Goal: Transaction & Acquisition: Purchase product/service

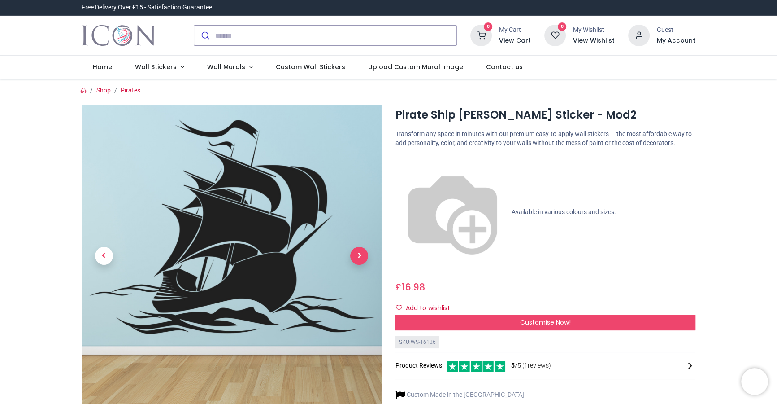
click at [359, 256] on span "Next" at bounding box center [359, 256] width 18 height 18
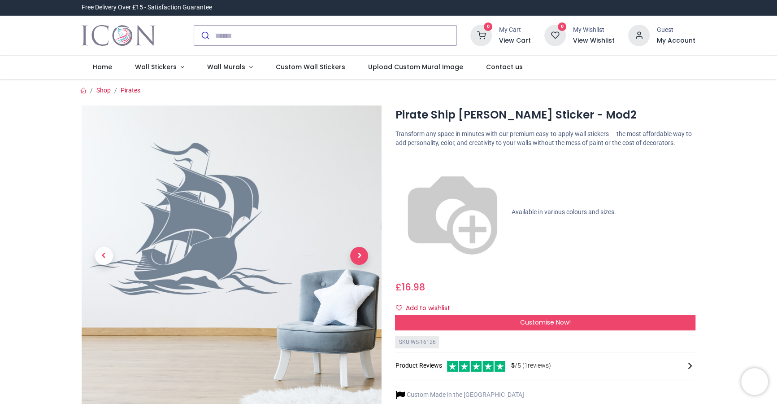
click at [359, 252] on span "Next" at bounding box center [359, 256] width 18 height 18
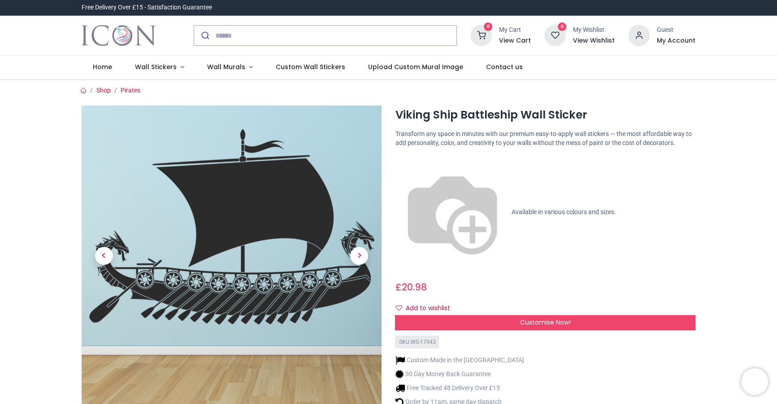
click at [356, 255] on span "Next" at bounding box center [359, 256] width 18 height 18
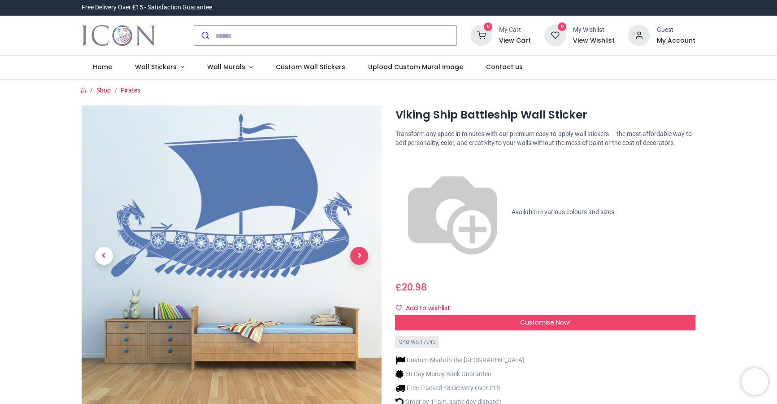
click at [362, 260] on span "Next" at bounding box center [359, 256] width 18 height 18
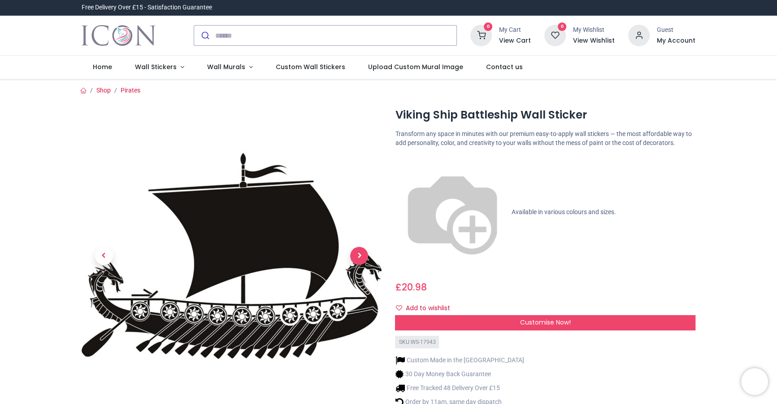
click at [362, 260] on span "Next" at bounding box center [359, 256] width 18 height 18
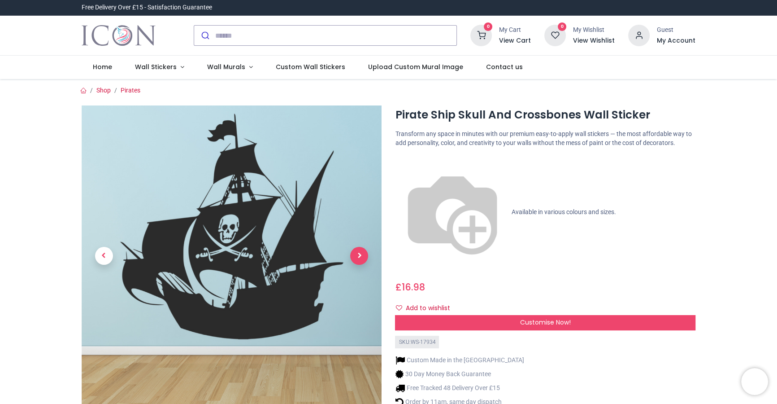
click at [361, 252] on span "Next" at bounding box center [359, 256] width 18 height 18
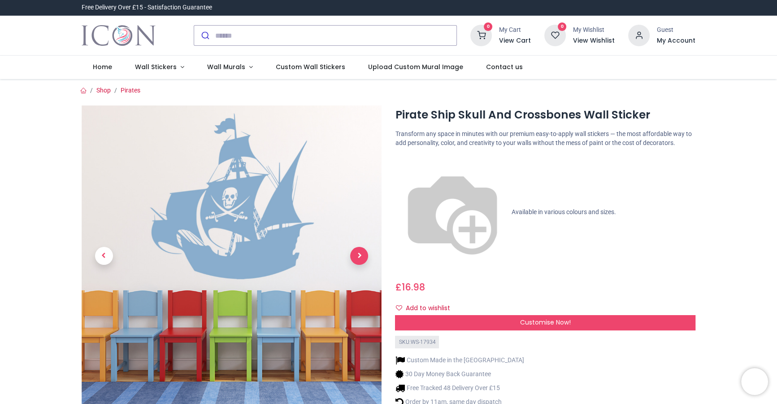
click at [357, 259] on span "Next" at bounding box center [359, 256] width 18 height 18
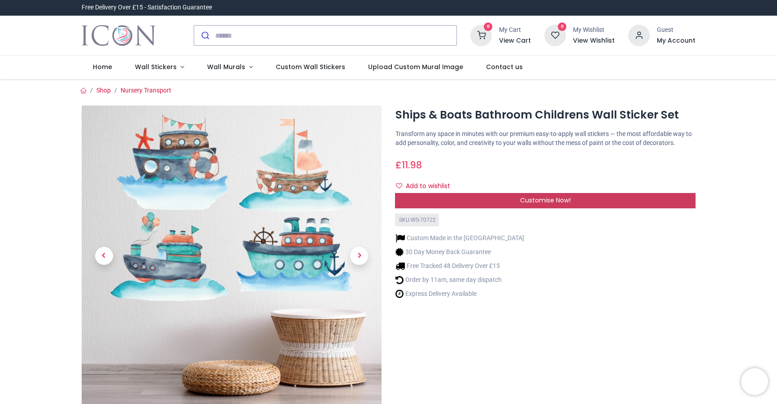
click at [517, 199] on div "Customise Now!" at bounding box center [545, 200] width 301 height 15
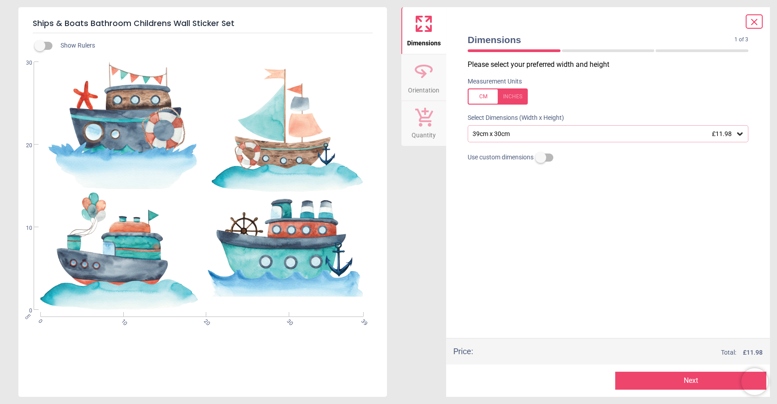
click at [524, 136] on div "39cm x 30cm £11.98" at bounding box center [604, 134] width 264 height 8
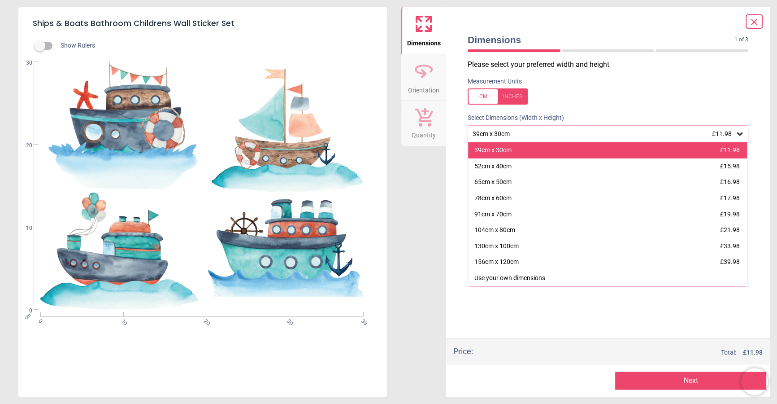
click at [506, 153] on div "39cm x 30cm" at bounding box center [493, 150] width 37 height 9
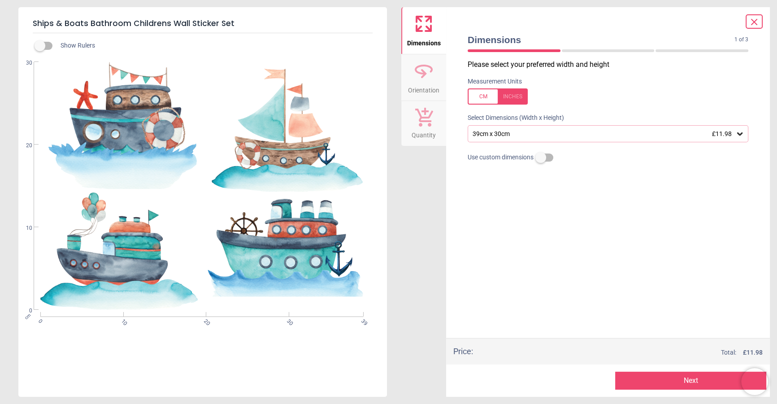
click at [542, 300] on div "Please select your preferred width and height Measurement Units Select Dimensio…" at bounding box center [608, 199] width 295 height 278
click at [535, 135] on div "39cm x 30cm £11.98" at bounding box center [604, 134] width 264 height 8
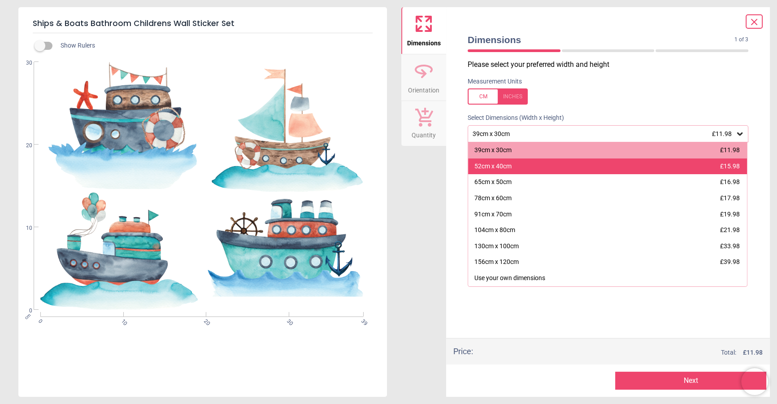
click at [529, 168] on div "52cm x 40cm £15.98" at bounding box center [607, 166] width 279 height 16
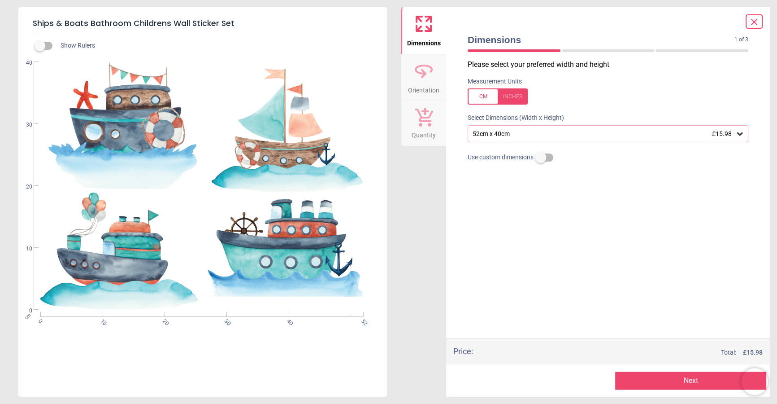
click at [595, 136] on div "52cm x 40cm £15.98" at bounding box center [604, 134] width 264 height 8
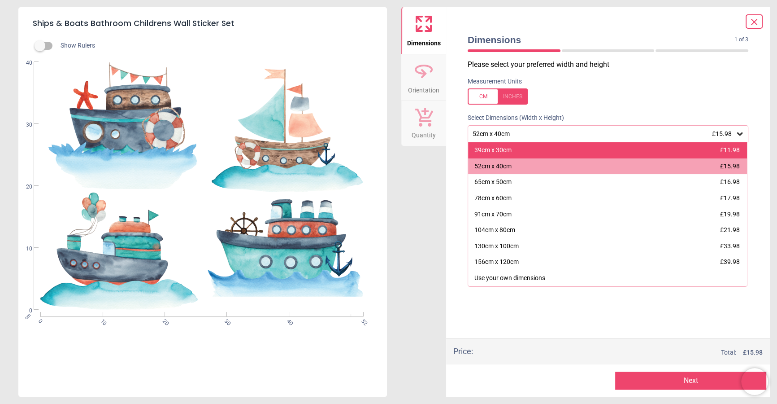
click at [578, 155] on div "39cm x 30cm £11.98" at bounding box center [607, 150] width 279 height 16
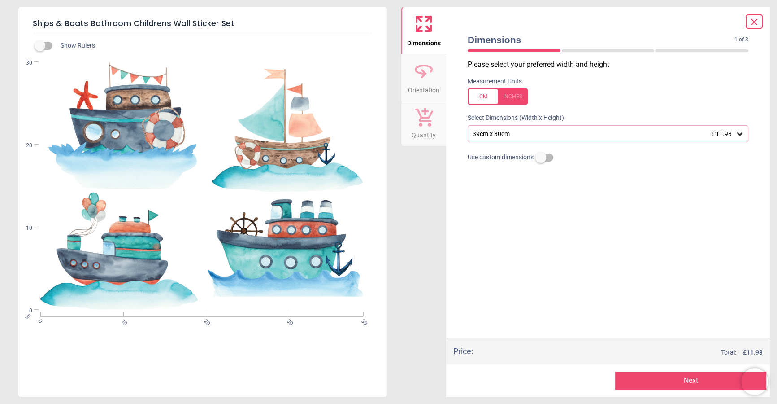
click at [589, 135] on div "39cm x 30cm £11.98" at bounding box center [604, 134] width 264 height 8
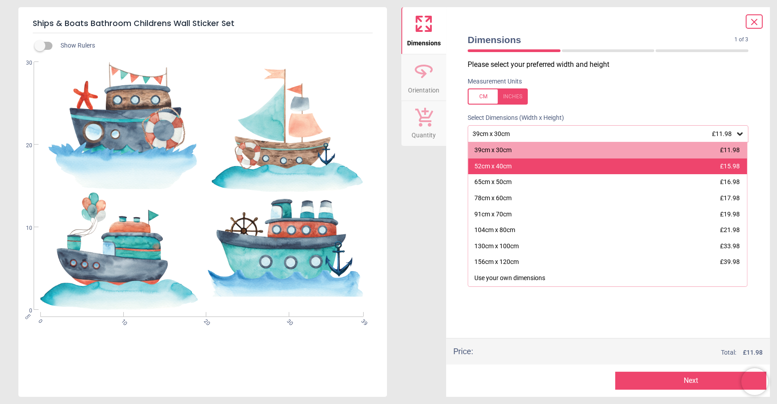
click at [574, 168] on div "52cm x 40cm £15.98" at bounding box center [607, 166] width 279 height 16
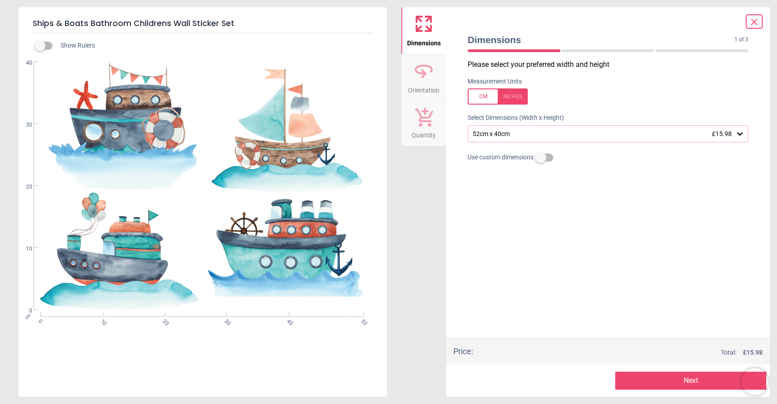
click at [580, 138] on div "52cm x 40cm £15.98" at bounding box center [608, 133] width 281 height 17
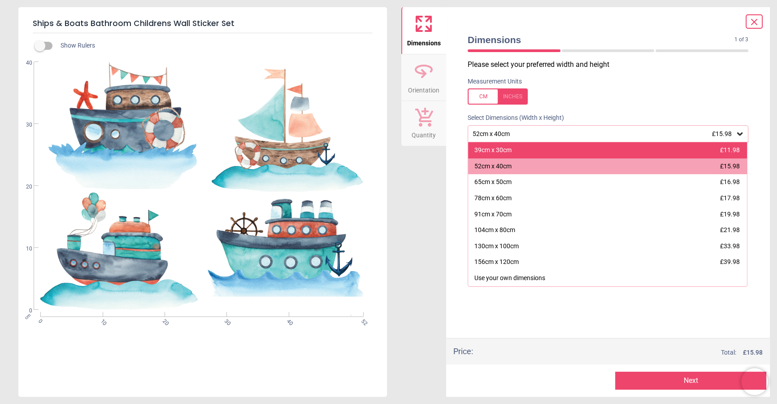
click at [568, 157] on div "39cm x 30cm £11.98" at bounding box center [607, 150] width 279 height 16
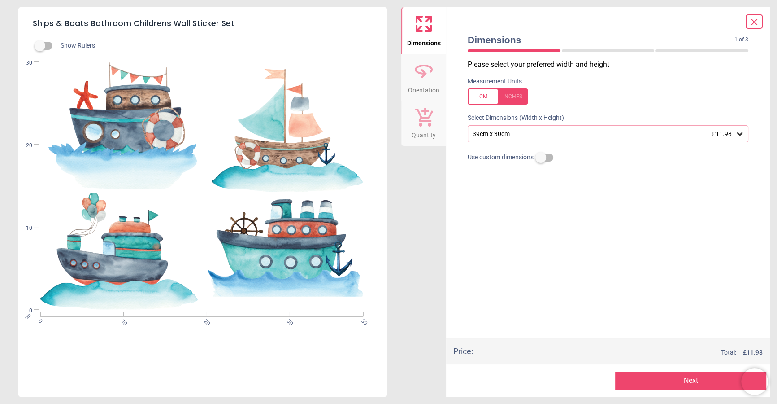
click at [574, 225] on div "Please select your preferred width and height Measurement Units Select Dimensio…" at bounding box center [608, 199] width 295 height 278
click at [550, 245] on div "Please select your preferred width and height Measurement Units Select Dimensio…" at bounding box center [608, 199] width 295 height 278
click at [685, 379] on button "Next" at bounding box center [690, 380] width 151 height 18
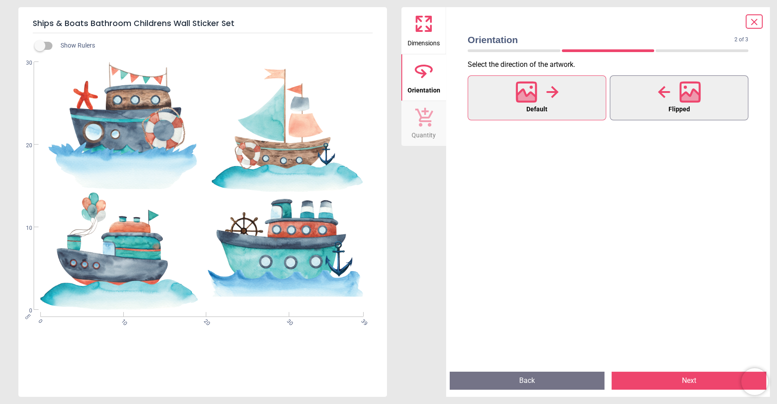
click at [678, 99] on div at bounding box center [679, 91] width 43 height 23
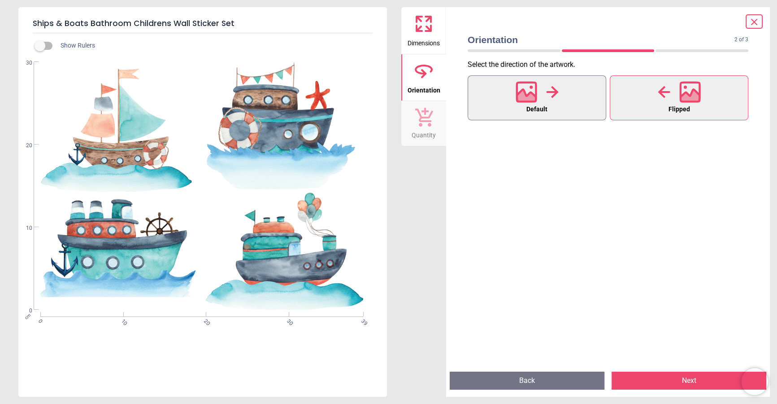
click at [552, 87] on icon at bounding box center [552, 92] width 12 height 12
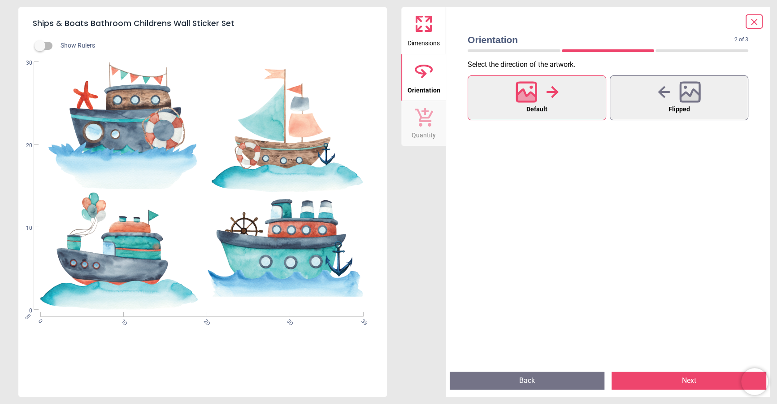
click at [690, 379] on button "Next" at bounding box center [689, 380] width 155 height 18
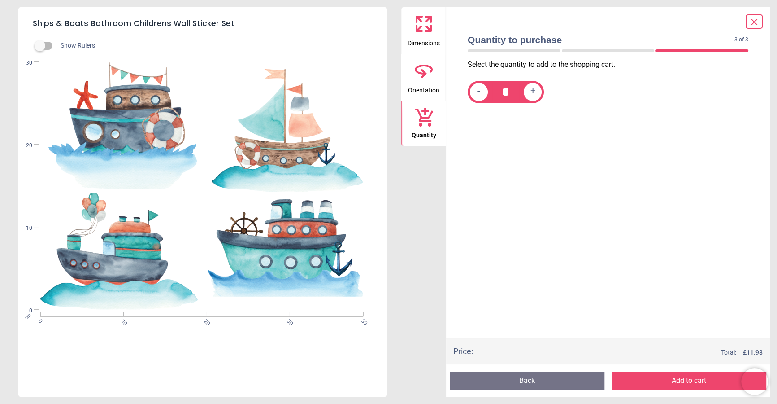
click at [691, 377] on button "Add to cart" at bounding box center [689, 380] width 155 height 18
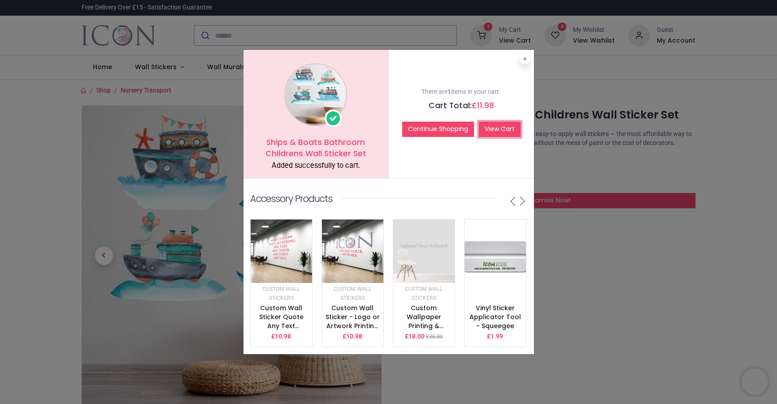
click at [505, 128] on link "View Cart" at bounding box center [500, 129] width 42 height 15
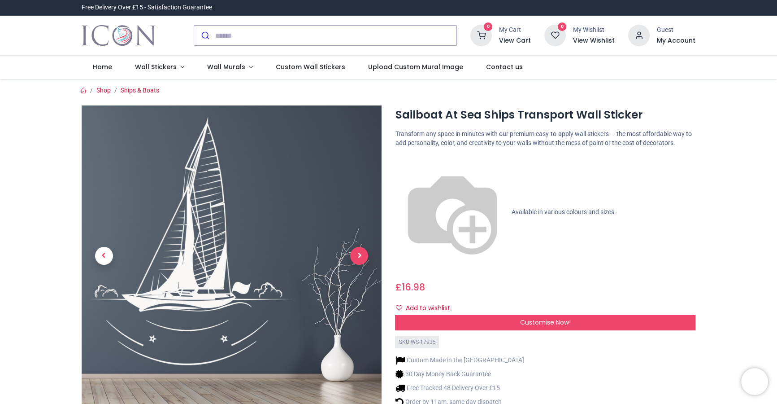
click at [363, 258] on span "Next" at bounding box center [359, 256] width 18 height 18
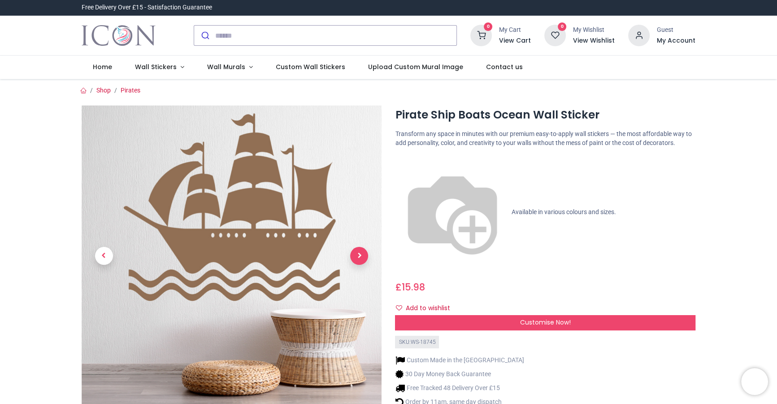
click at [361, 258] on span "Next" at bounding box center [359, 256] width 18 height 18
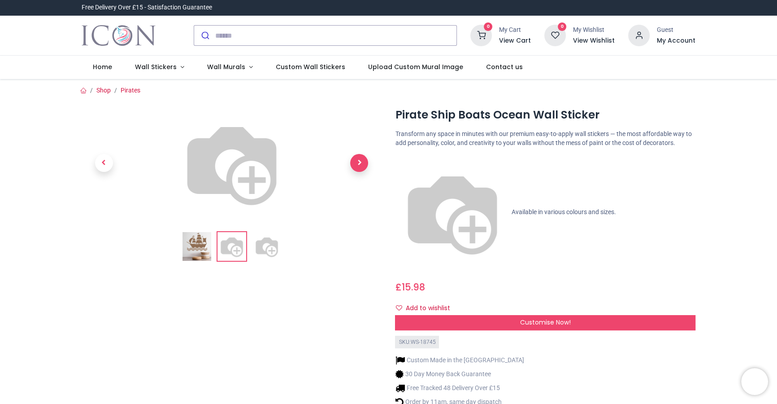
click at [361, 172] on span "Next" at bounding box center [359, 163] width 18 height 18
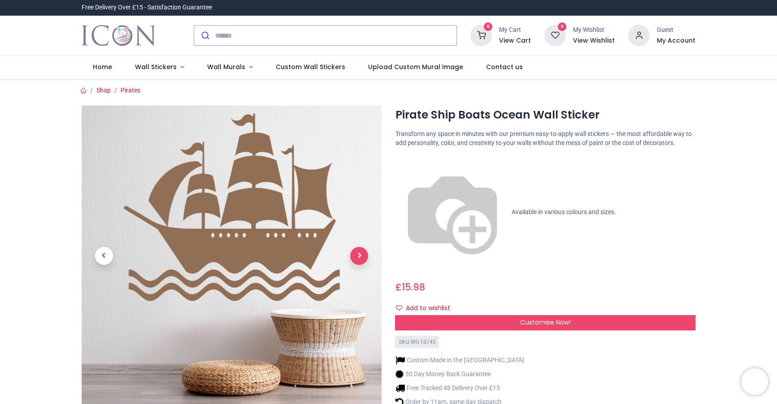
click at [361, 258] on span "Next" at bounding box center [359, 256] width 18 height 18
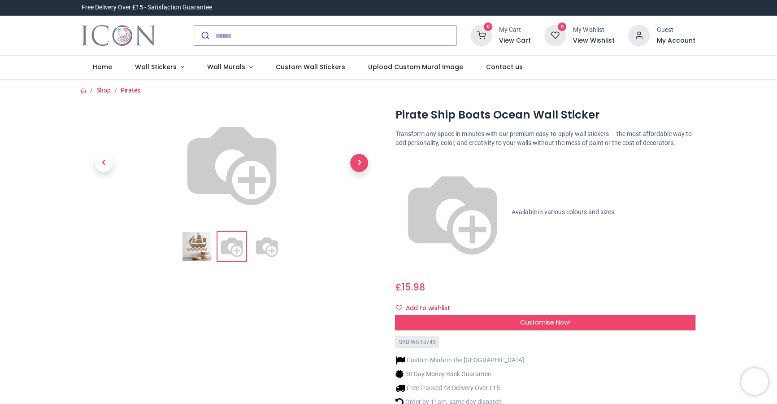
click at [361, 172] on span "Next" at bounding box center [359, 163] width 18 height 18
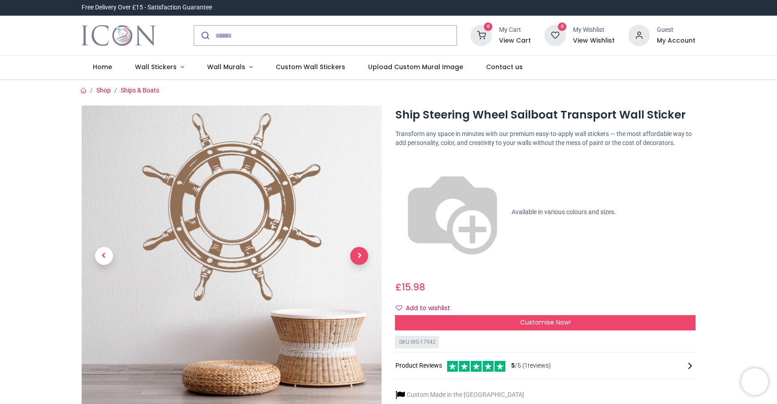
click at [358, 258] on span "Next" at bounding box center [359, 256] width 18 height 18
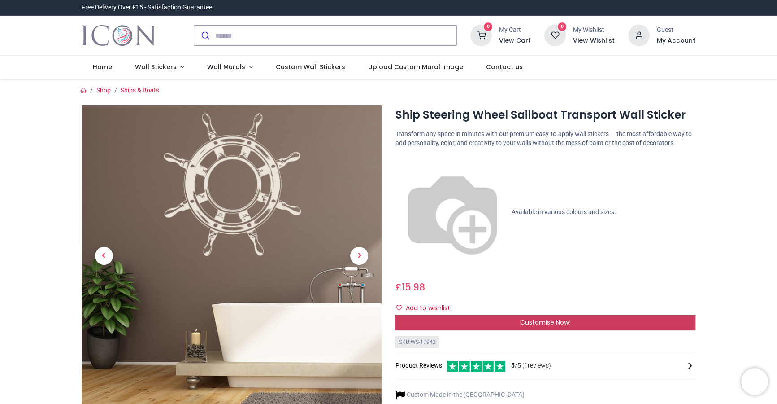
click at [542, 318] on span "Customise Now!" at bounding box center [545, 322] width 51 height 9
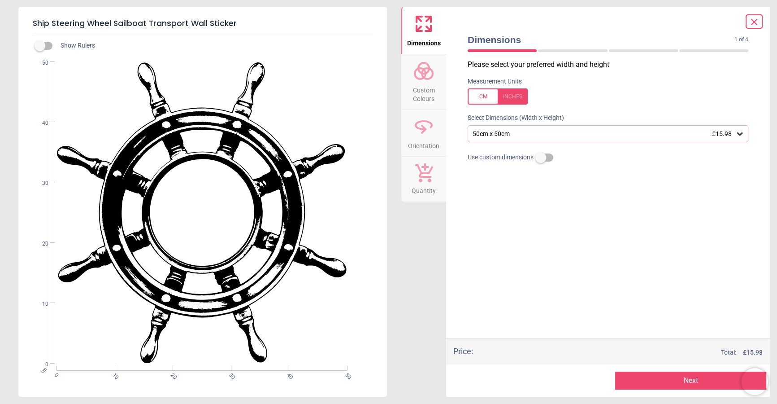
click at [571, 138] on div "50cm x 50cm £15.98" at bounding box center [608, 133] width 281 height 17
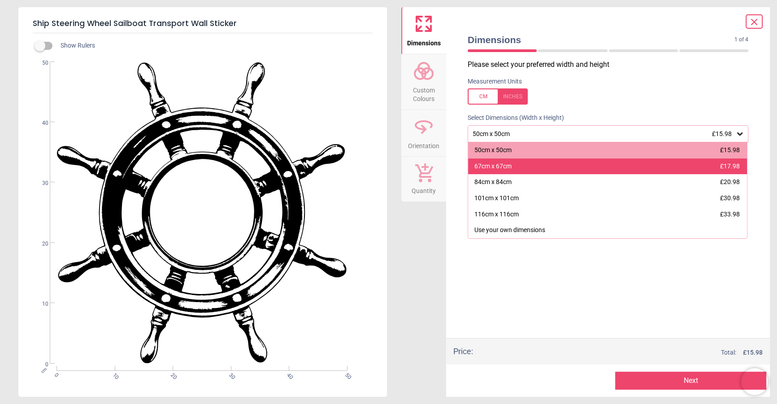
click at [560, 168] on div "67cm x 67cm £17.98" at bounding box center [607, 166] width 279 height 16
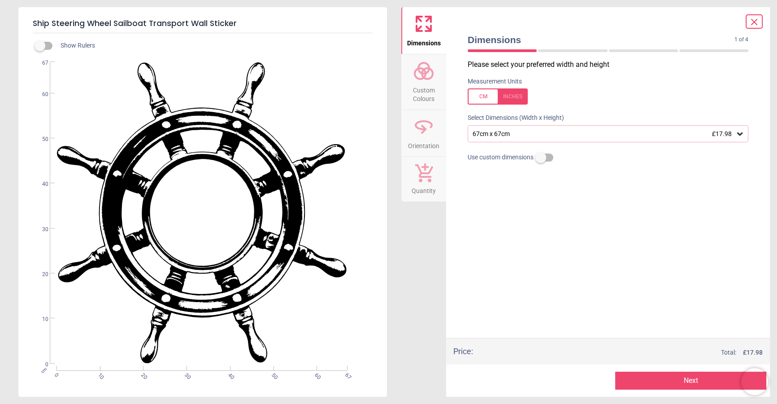
click at [556, 193] on div "Please select your preferred width and height Measurement Units Select Dimensio…" at bounding box center [608, 199] width 295 height 278
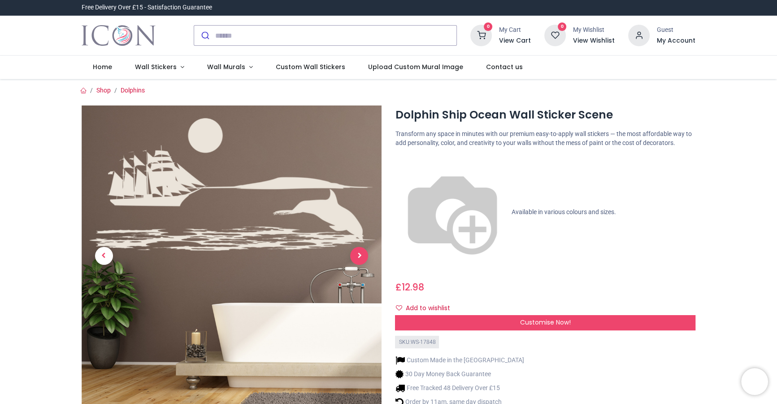
click at [356, 254] on span "Next" at bounding box center [359, 256] width 18 height 18
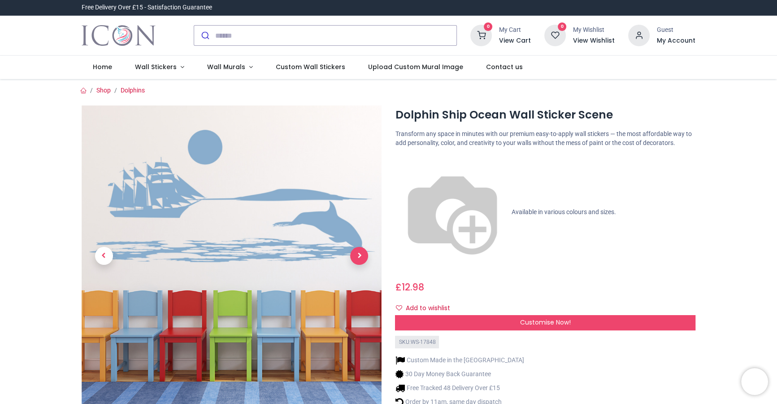
click at [356, 254] on span "Next" at bounding box center [359, 256] width 18 height 18
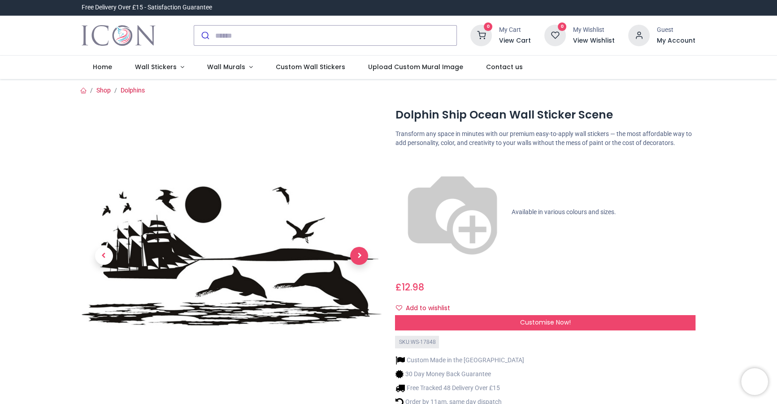
click at [356, 254] on span "Next" at bounding box center [359, 256] width 18 height 18
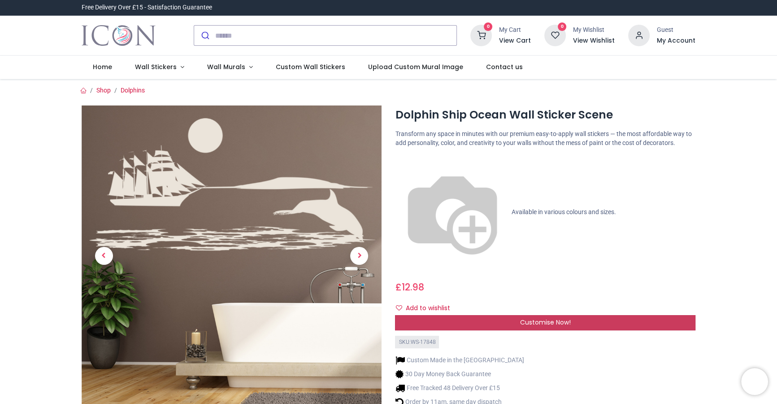
click at [533, 318] on span "Customise Now!" at bounding box center [545, 322] width 51 height 9
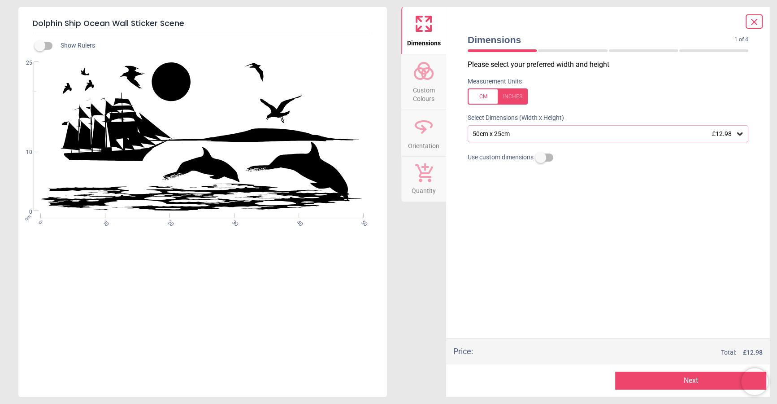
click at [528, 136] on div "50cm x 25cm £12.98" at bounding box center [604, 134] width 264 height 8
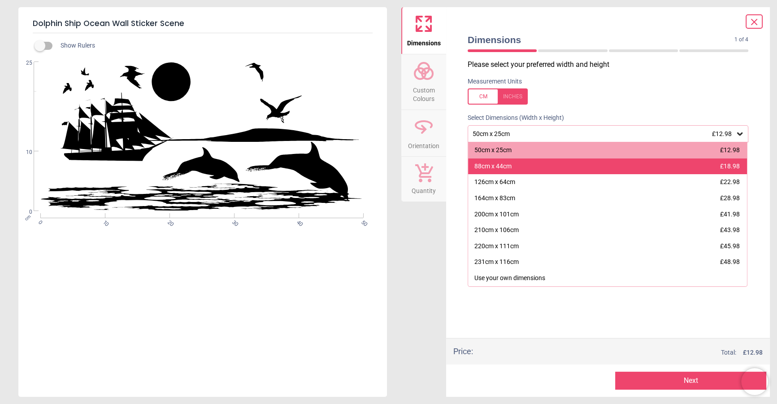
click at [538, 166] on div "88cm x 44cm £18.98" at bounding box center [607, 166] width 279 height 16
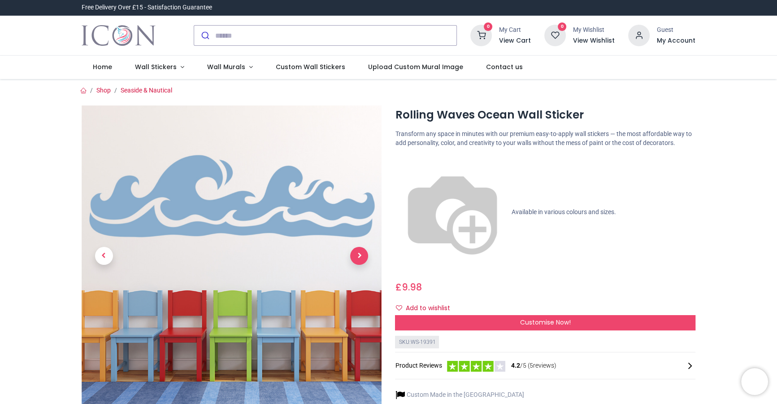
click at [357, 254] on span "Next" at bounding box center [359, 256] width 18 height 18
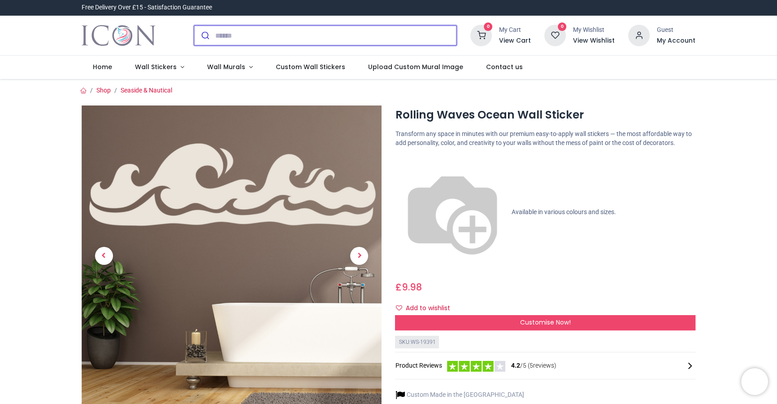
click at [425, 37] on input "search" at bounding box center [335, 36] width 241 height 20
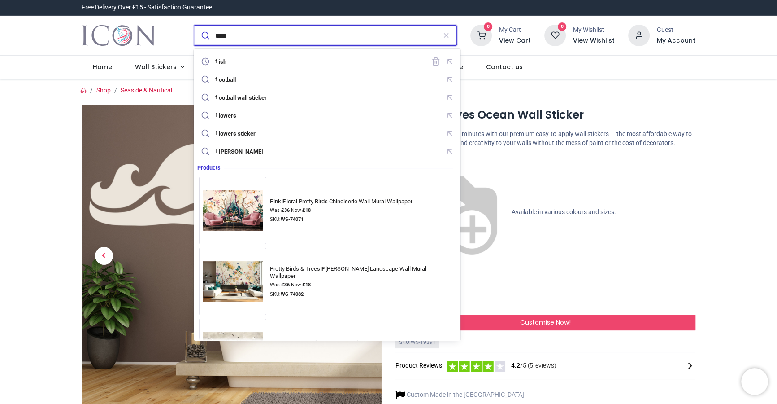
type input "****"
click at [194, 26] on button "submit" at bounding box center [204, 36] width 21 height 20
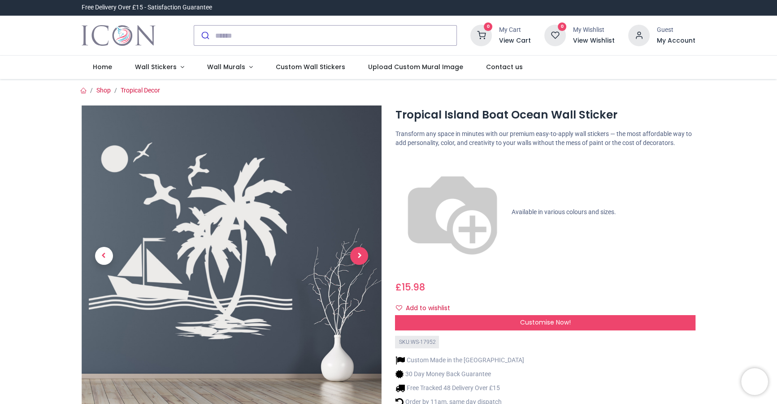
click at [362, 253] on span "Next" at bounding box center [359, 256] width 18 height 18
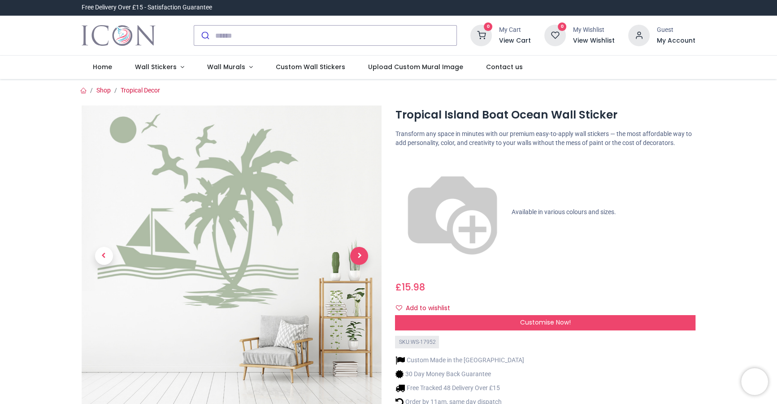
click at [362, 253] on span "Next" at bounding box center [359, 256] width 18 height 18
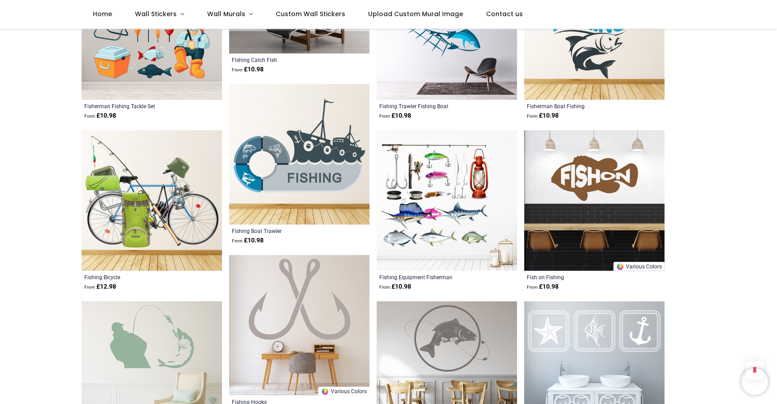
scroll to position [869, 0]
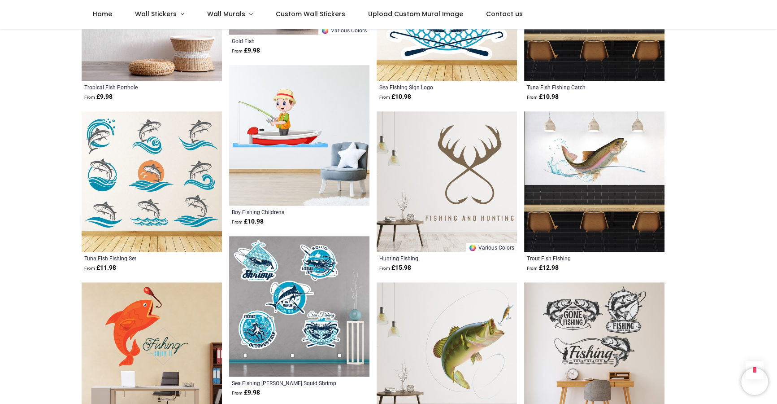
scroll to position [1330, 0]
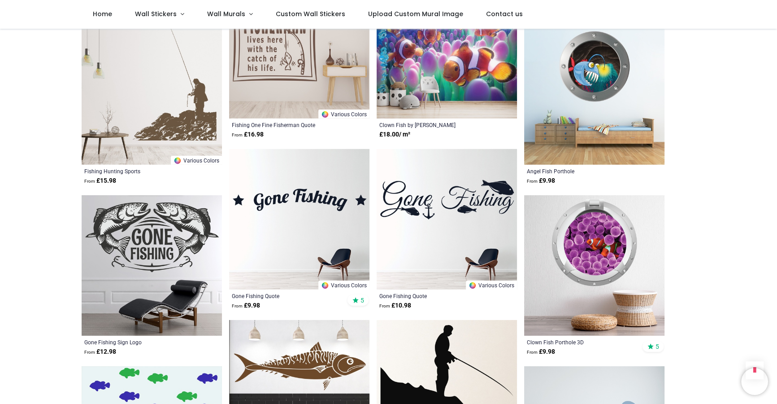
scroll to position [3286, 0]
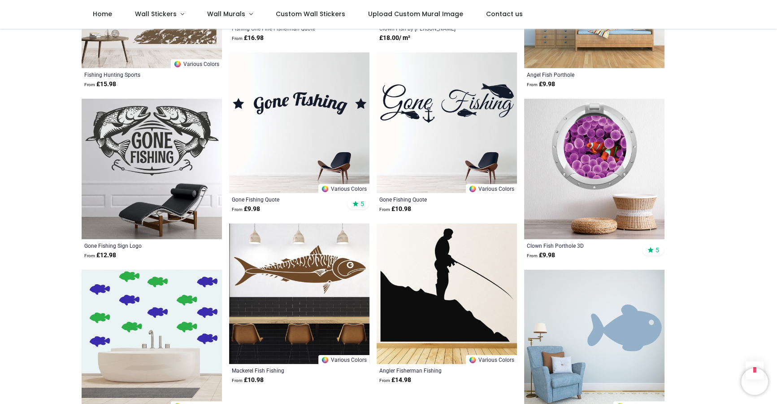
scroll to position [3592, 0]
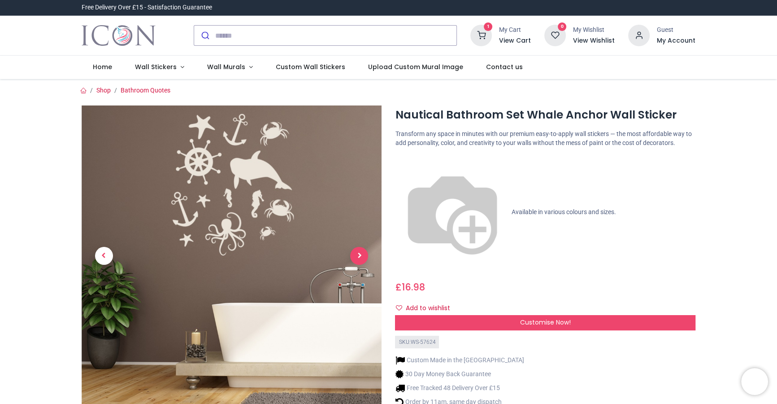
click at [355, 254] on span "Next" at bounding box center [359, 256] width 18 height 18
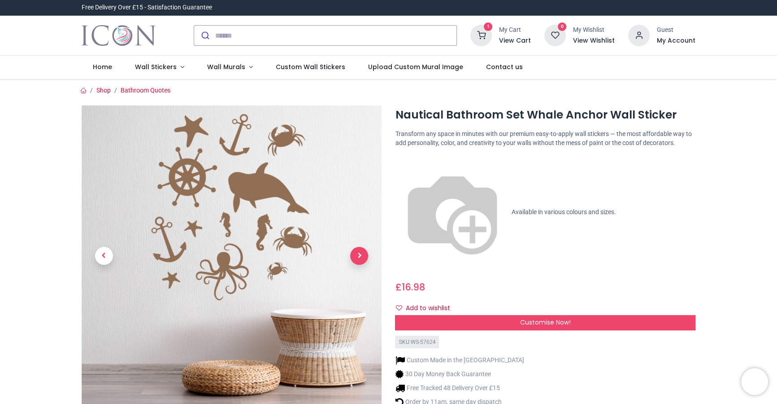
click at [356, 255] on span "Next" at bounding box center [359, 256] width 18 height 18
